Goal: Use online tool/utility

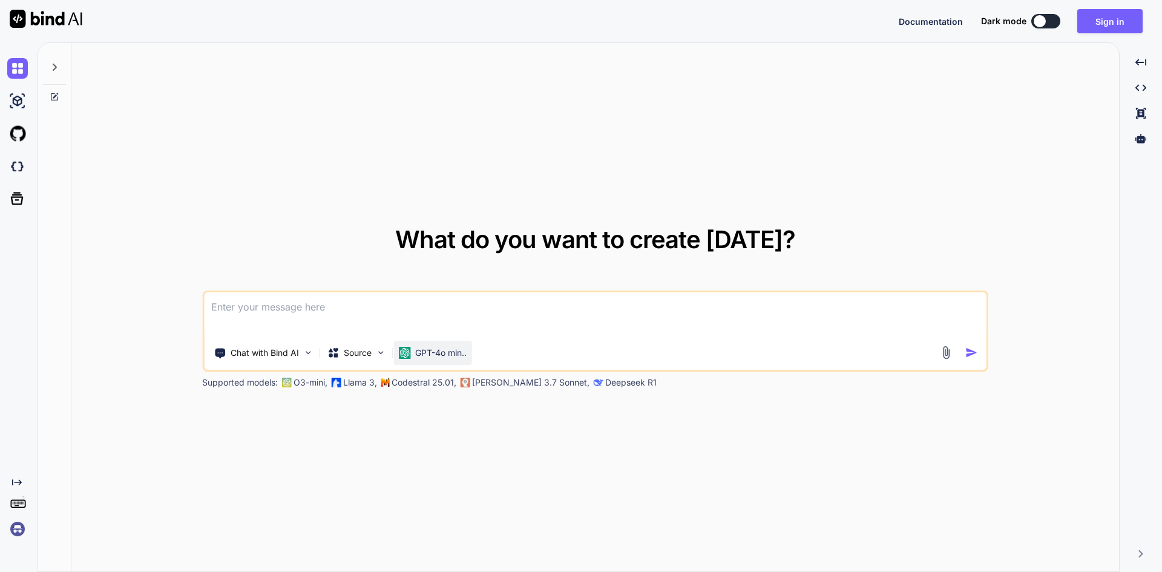
click at [471, 359] on div "GPT-4o min.." at bounding box center [432, 353] width 78 height 24
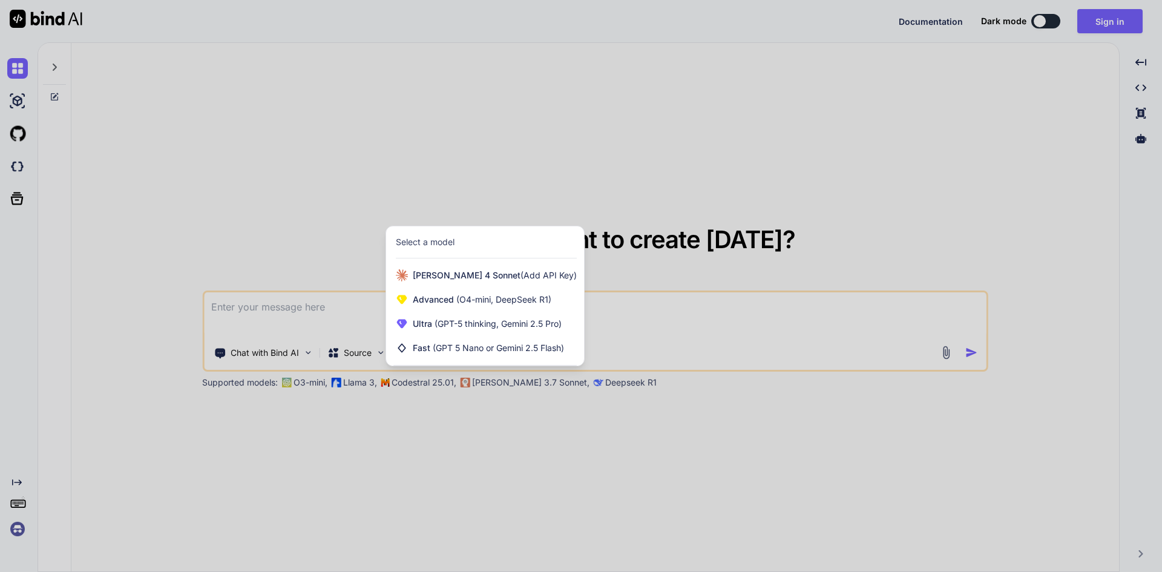
click at [387, 451] on div at bounding box center [581, 286] width 1162 height 572
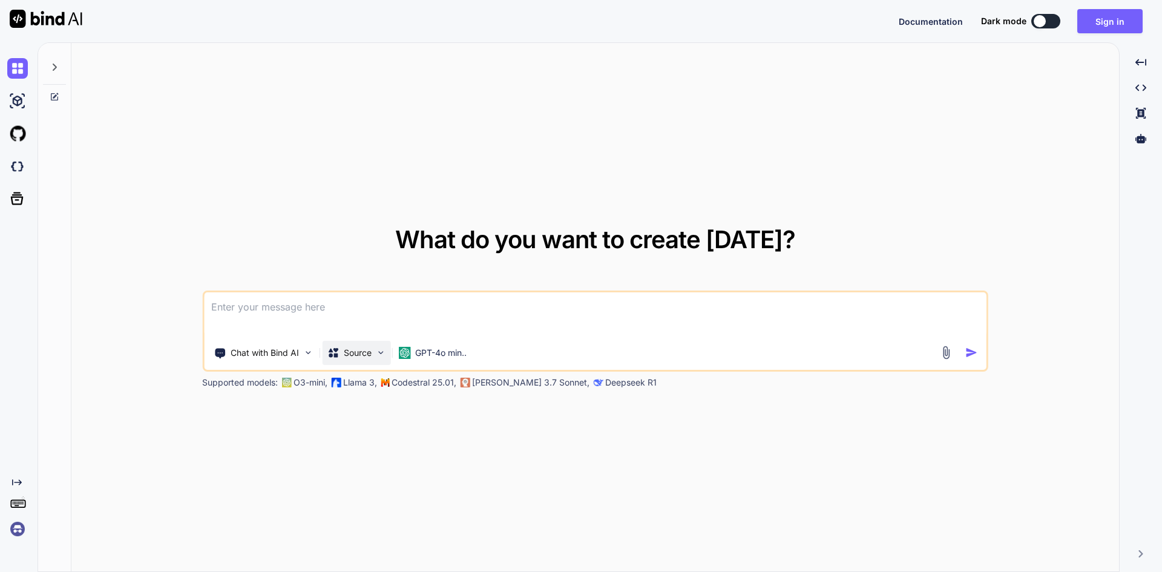
click at [381, 351] on img at bounding box center [380, 352] width 10 height 10
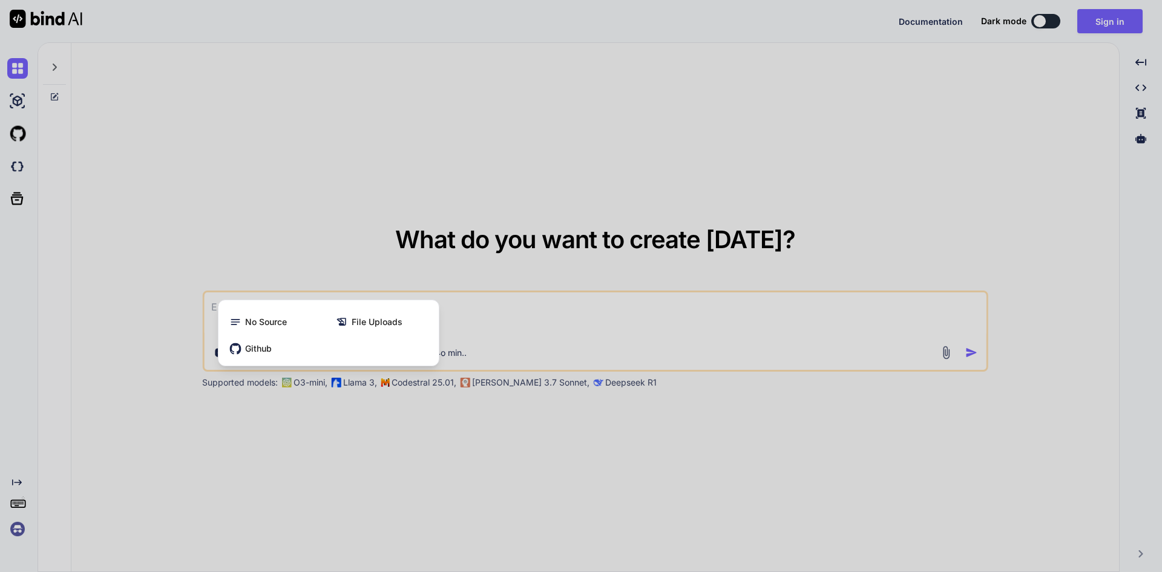
click at [373, 465] on div at bounding box center [581, 286] width 1162 height 572
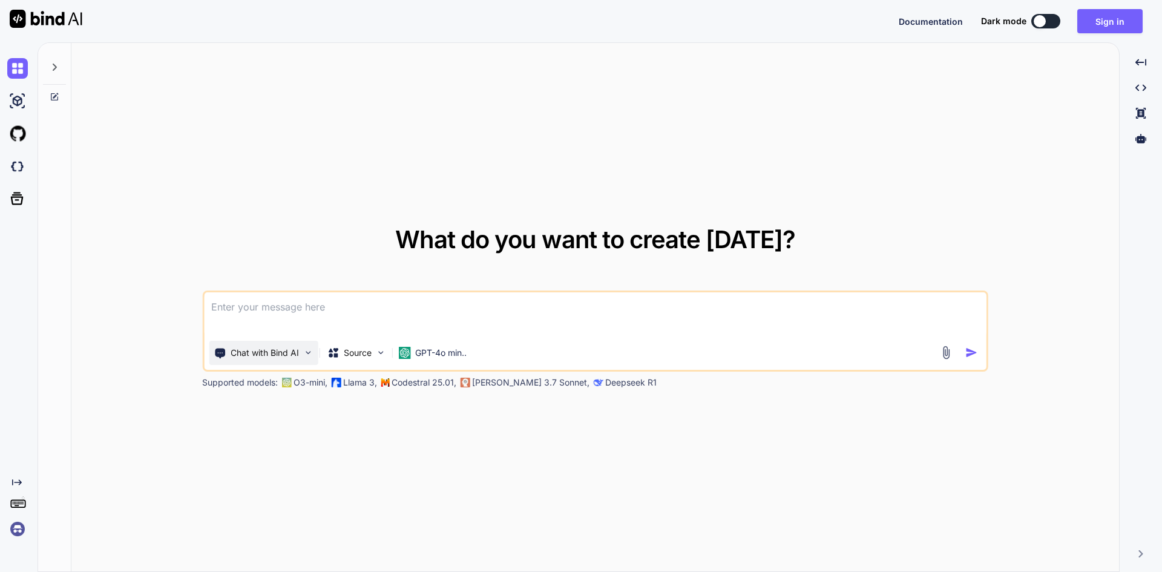
click at [314, 348] on div "Chat with Bind AI" at bounding box center [263, 353] width 109 height 24
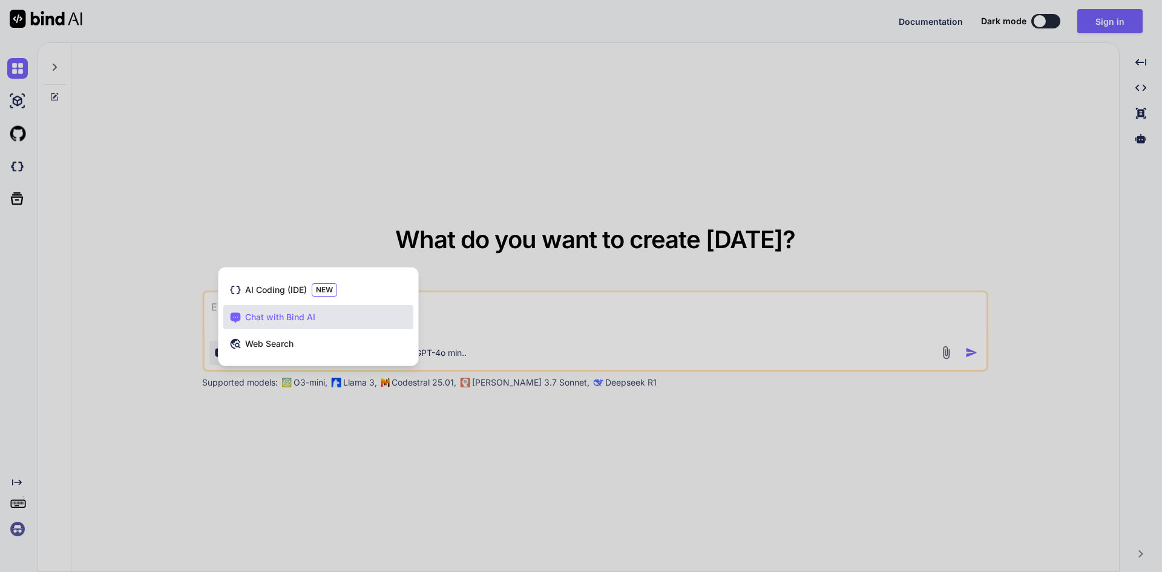
click at [383, 460] on div at bounding box center [581, 286] width 1162 height 572
type textarea "x"
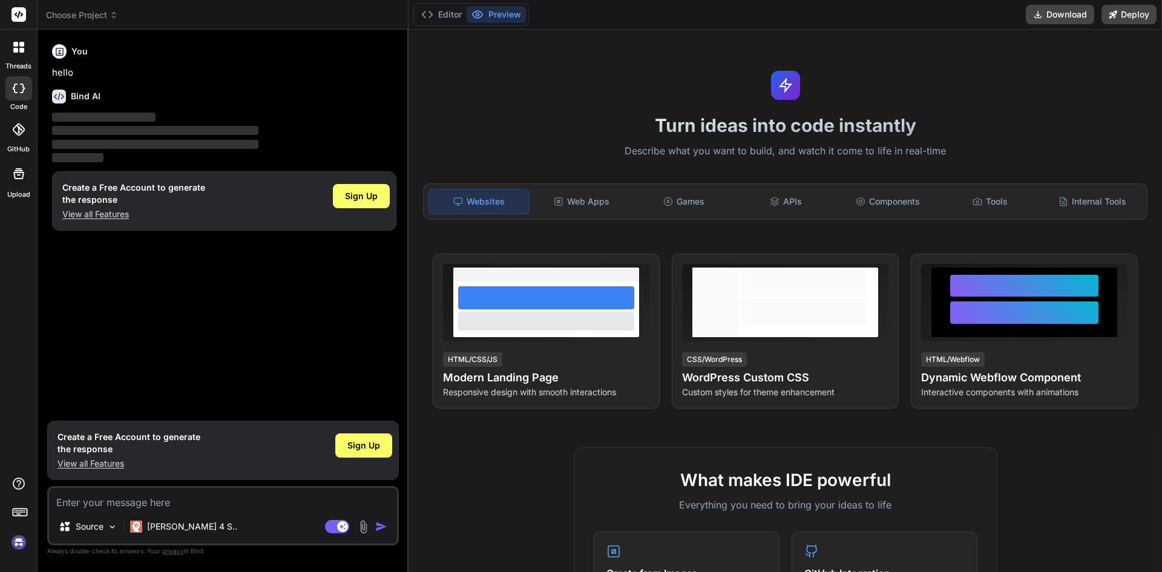
type textarea "x"
click at [981, 202] on div "Tools" at bounding box center [991, 201] width 100 height 25
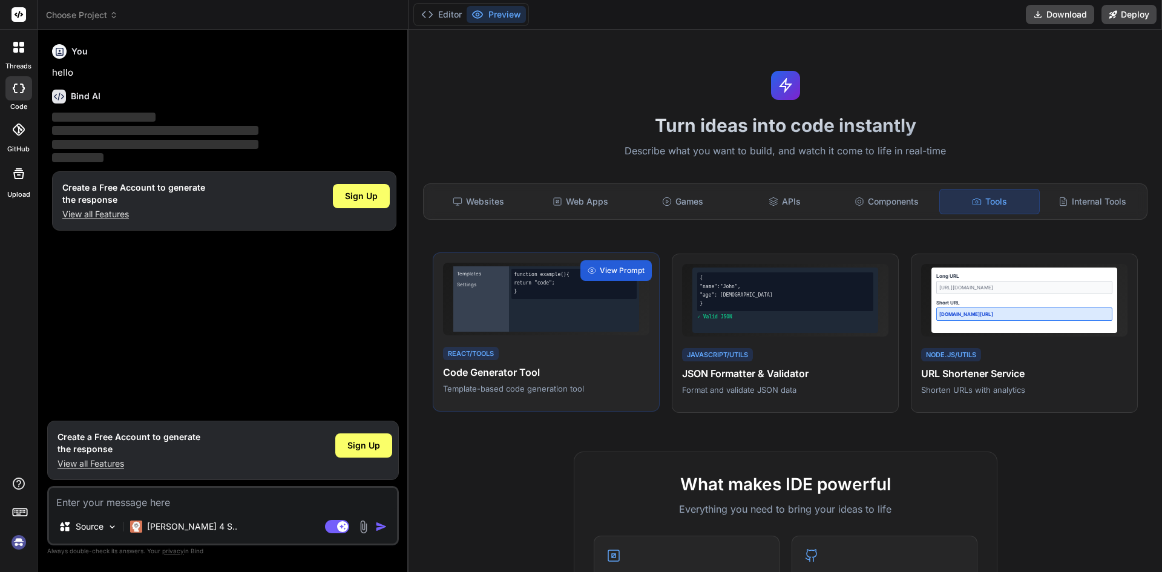
click at [488, 373] on h4 "Code Generator Tool" at bounding box center [546, 372] width 206 height 15
click at [610, 269] on span "View Prompt" at bounding box center [622, 270] width 45 height 11
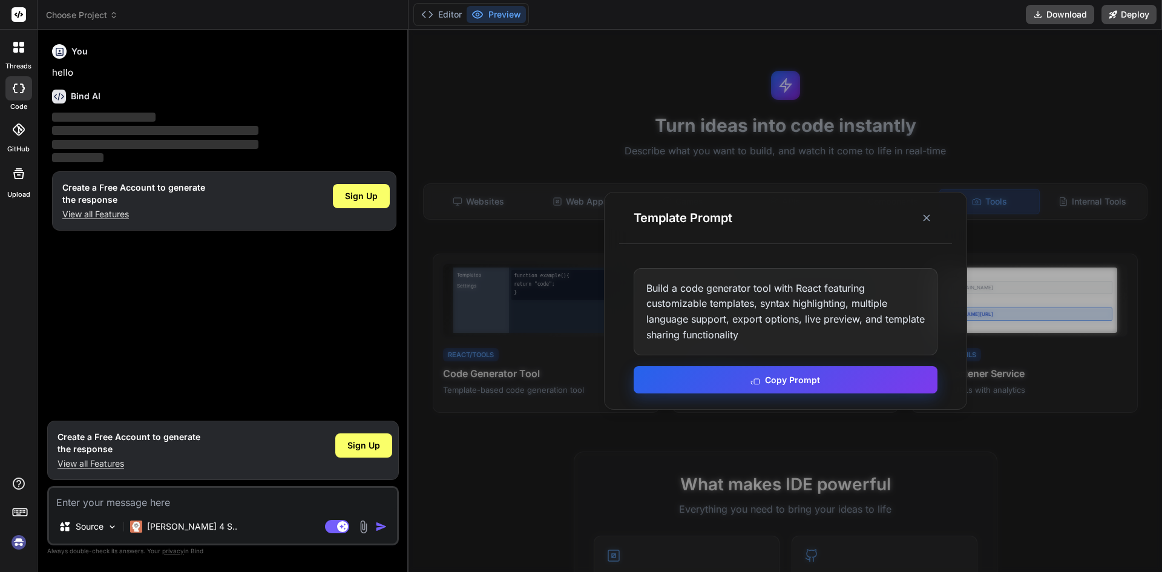
click at [775, 380] on button "Copy Prompt" at bounding box center [786, 379] width 304 height 27
